Goal: Information Seeking & Learning: Learn about a topic

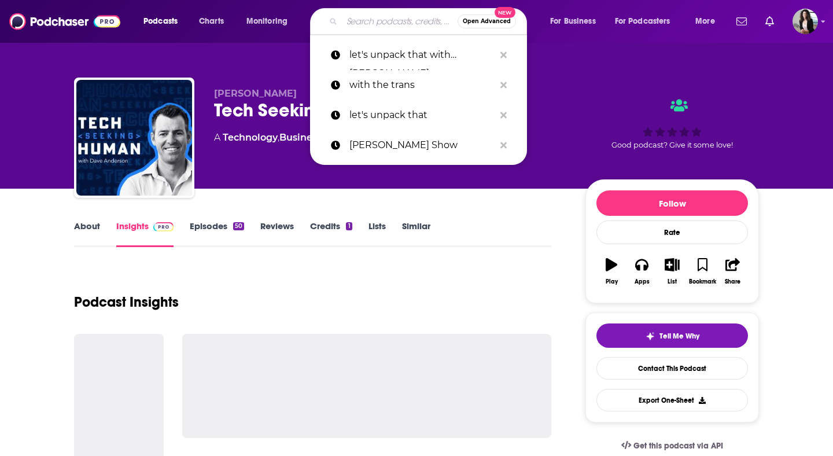
click at [410, 21] on input "Search podcasts, credits, & more..." at bounding box center [400, 21] width 116 height 19
paste input "The Present Father Podcast"
type input "The Present Father Podcast"
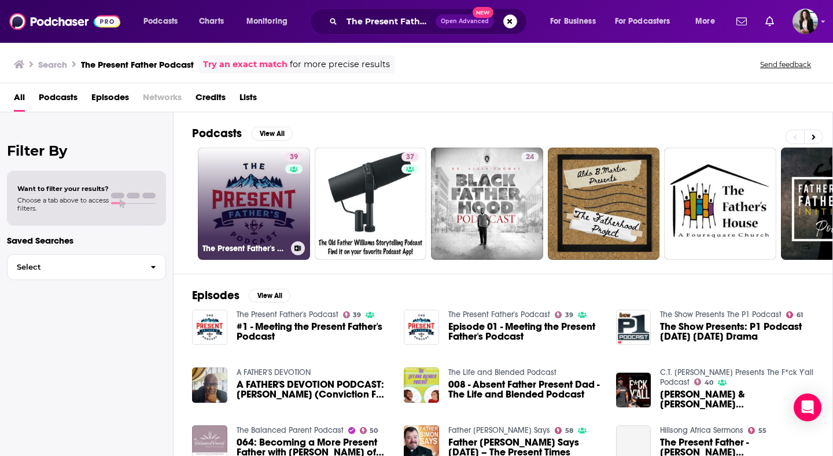
click at [235, 238] on link "39 The Present Father's Podcast" at bounding box center [254, 204] width 112 height 112
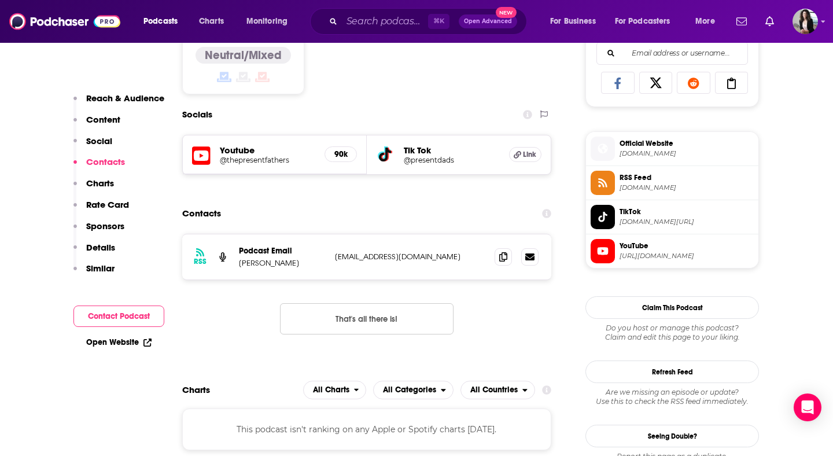
scroll to position [805, 0]
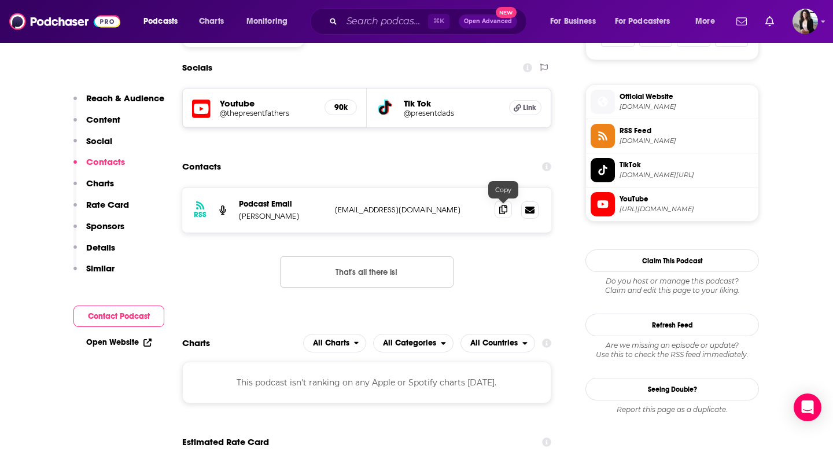
click at [504, 213] on icon at bounding box center [503, 209] width 8 height 9
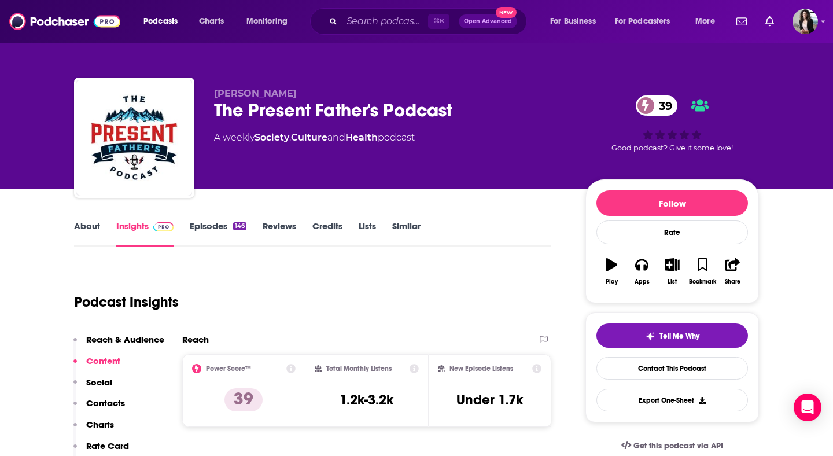
click at [85, 234] on link "About" at bounding box center [87, 233] width 26 height 27
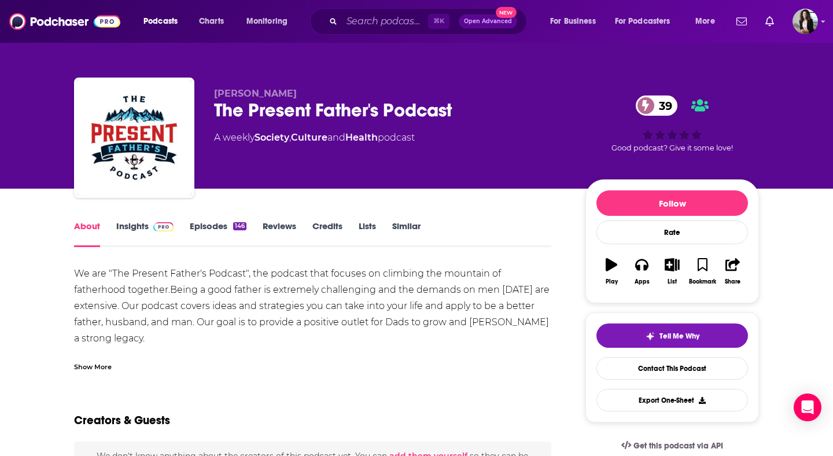
click at [101, 362] on div "Show More" at bounding box center [93, 365] width 38 height 11
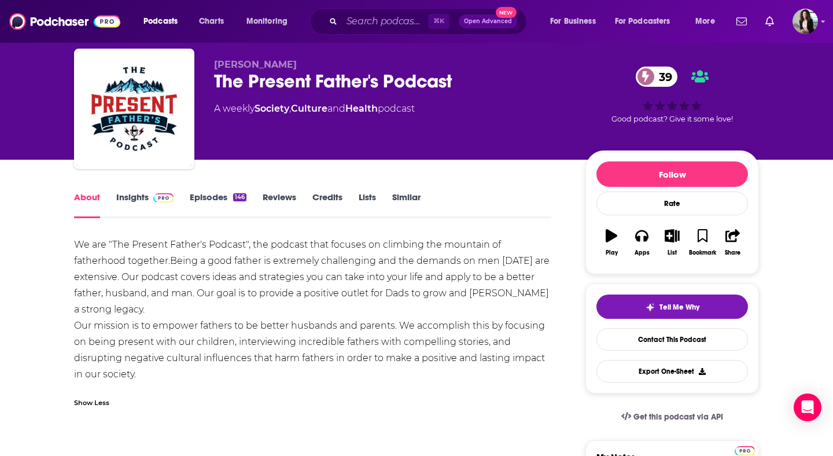
scroll to position [31, 0]
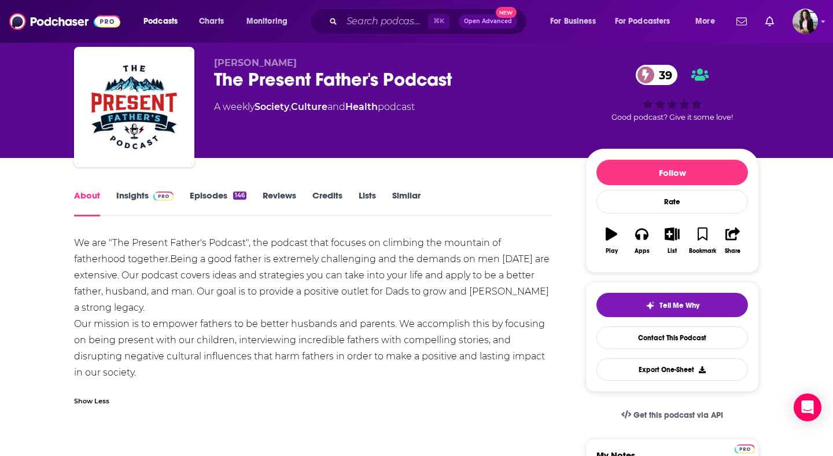
click at [209, 194] on link "Episodes 146" at bounding box center [218, 203] width 57 height 27
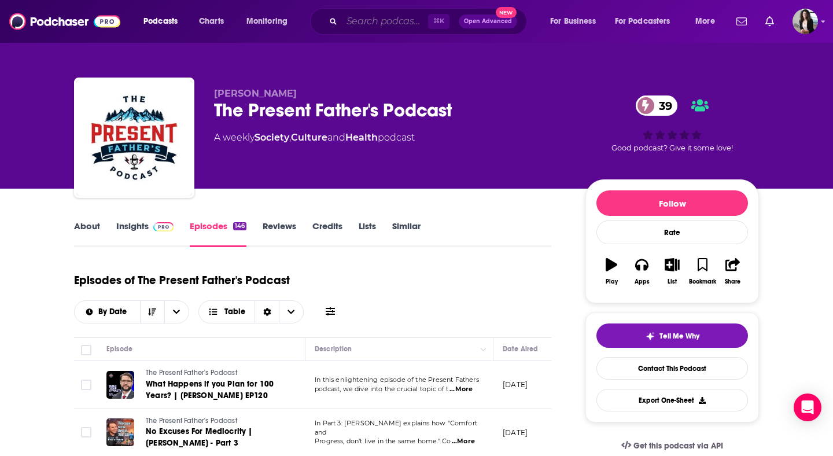
click at [395, 29] on input "Search podcasts, credits, & more..." at bounding box center [385, 21] width 86 height 19
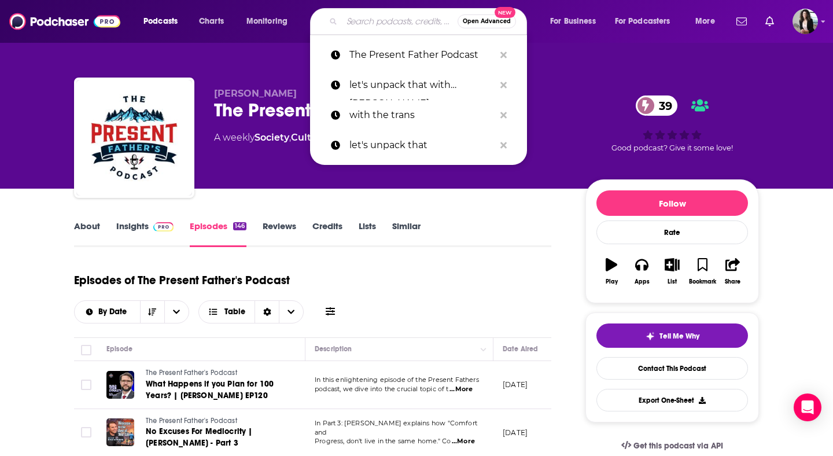
paste input "The Busy Mom"
type input "The Busy Mom"
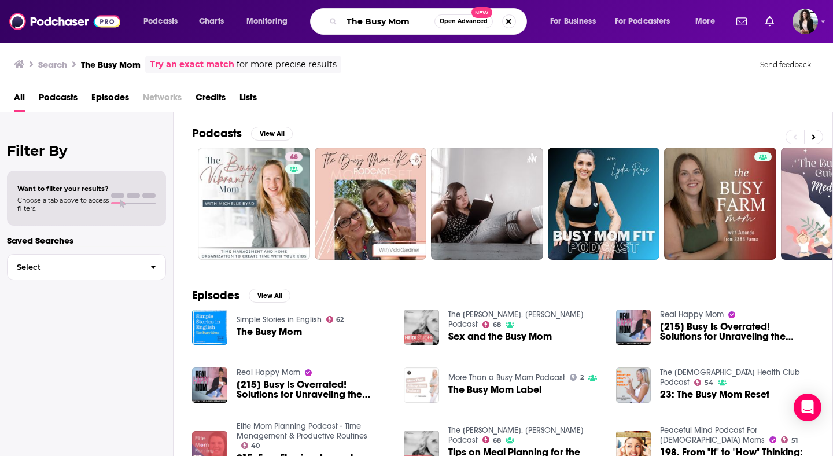
click at [401, 20] on input "The Busy Mom" at bounding box center [388, 21] width 93 height 19
click at [419, 326] on img "Sex and the Busy Mom" at bounding box center [421, 326] width 35 height 35
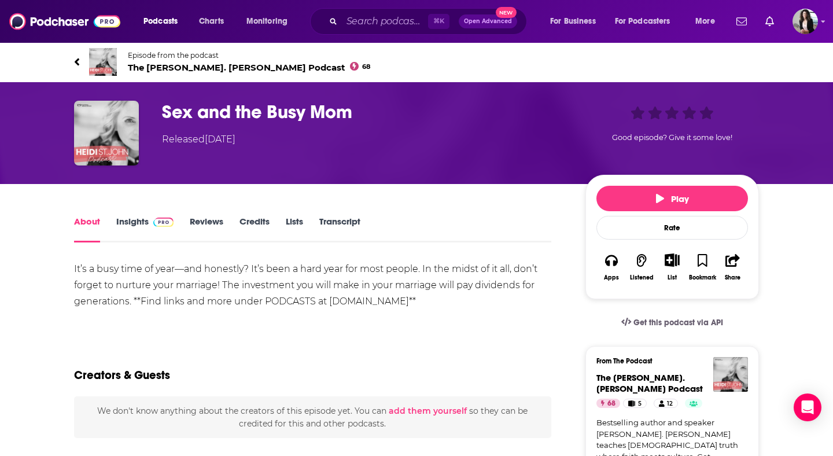
click at [196, 61] on span "Episode from the podcast The [PERSON_NAME]. [PERSON_NAME] Podcast 68" at bounding box center [249, 62] width 242 height 22
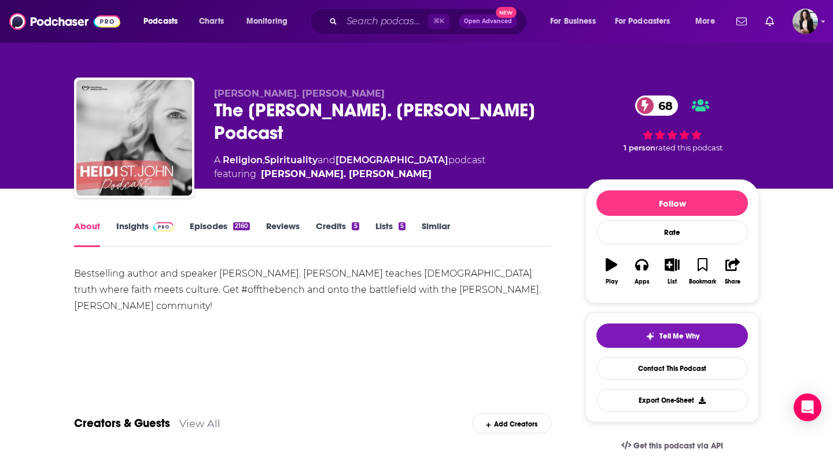
click at [135, 225] on link "Insights" at bounding box center [144, 233] width 57 height 27
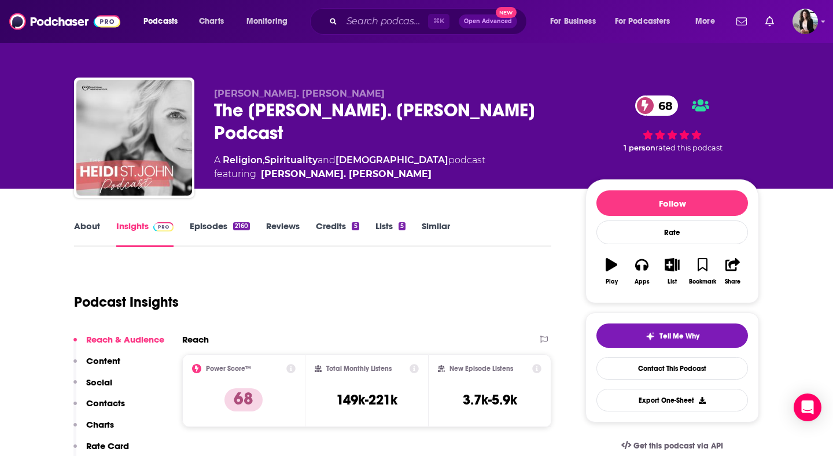
click at [191, 241] on link "Episodes 2160" at bounding box center [220, 233] width 60 height 27
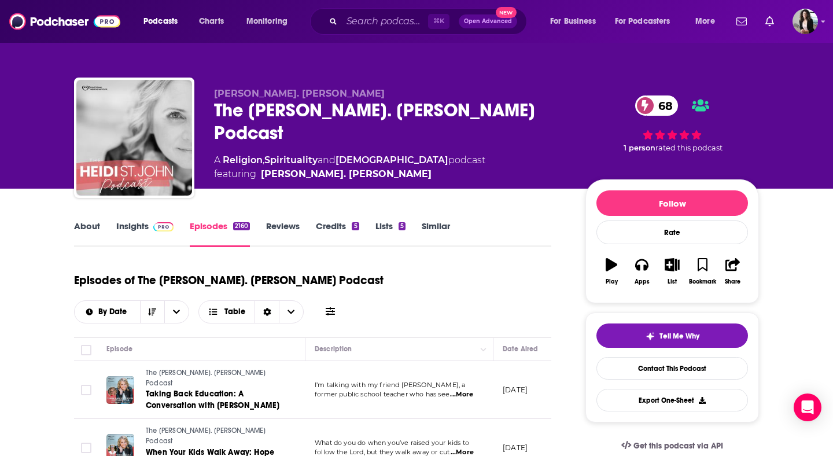
scroll to position [120, 0]
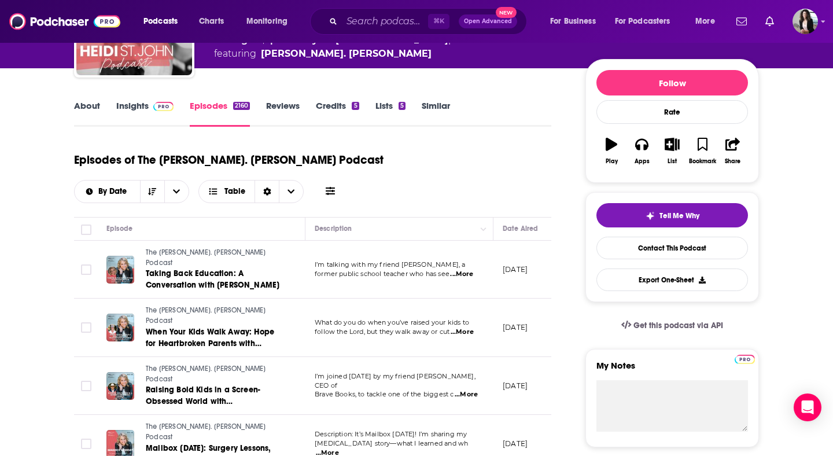
click at [134, 111] on link "Insights" at bounding box center [144, 113] width 57 height 27
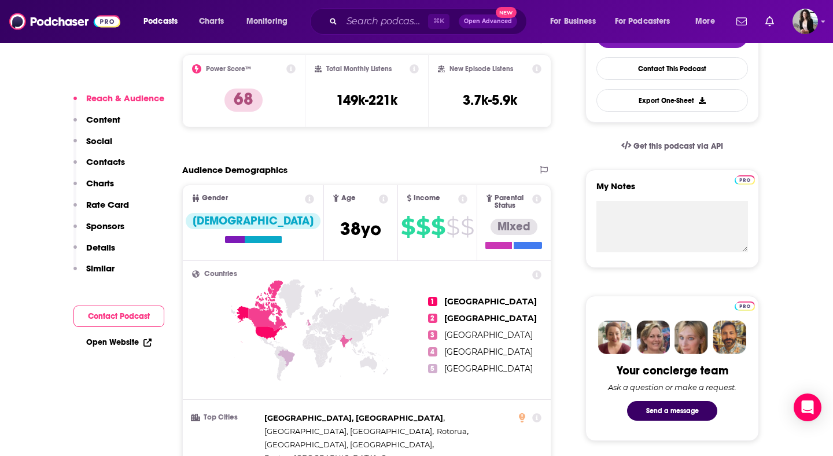
scroll to position [990, 0]
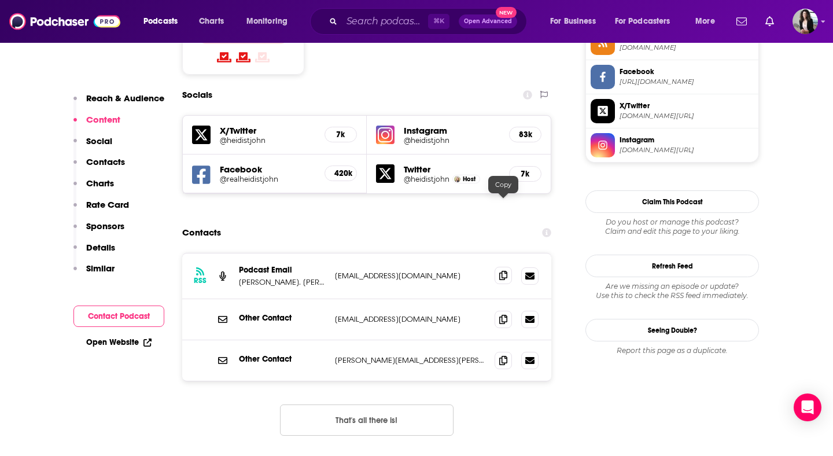
click at [498, 267] on span at bounding box center [503, 275] width 17 height 17
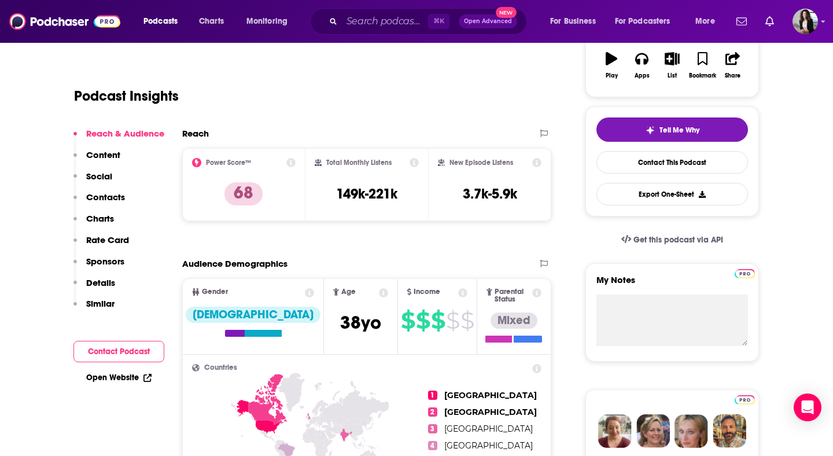
scroll to position [0, 0]
